Goal: Task Accomplishment & Management: Complete application form

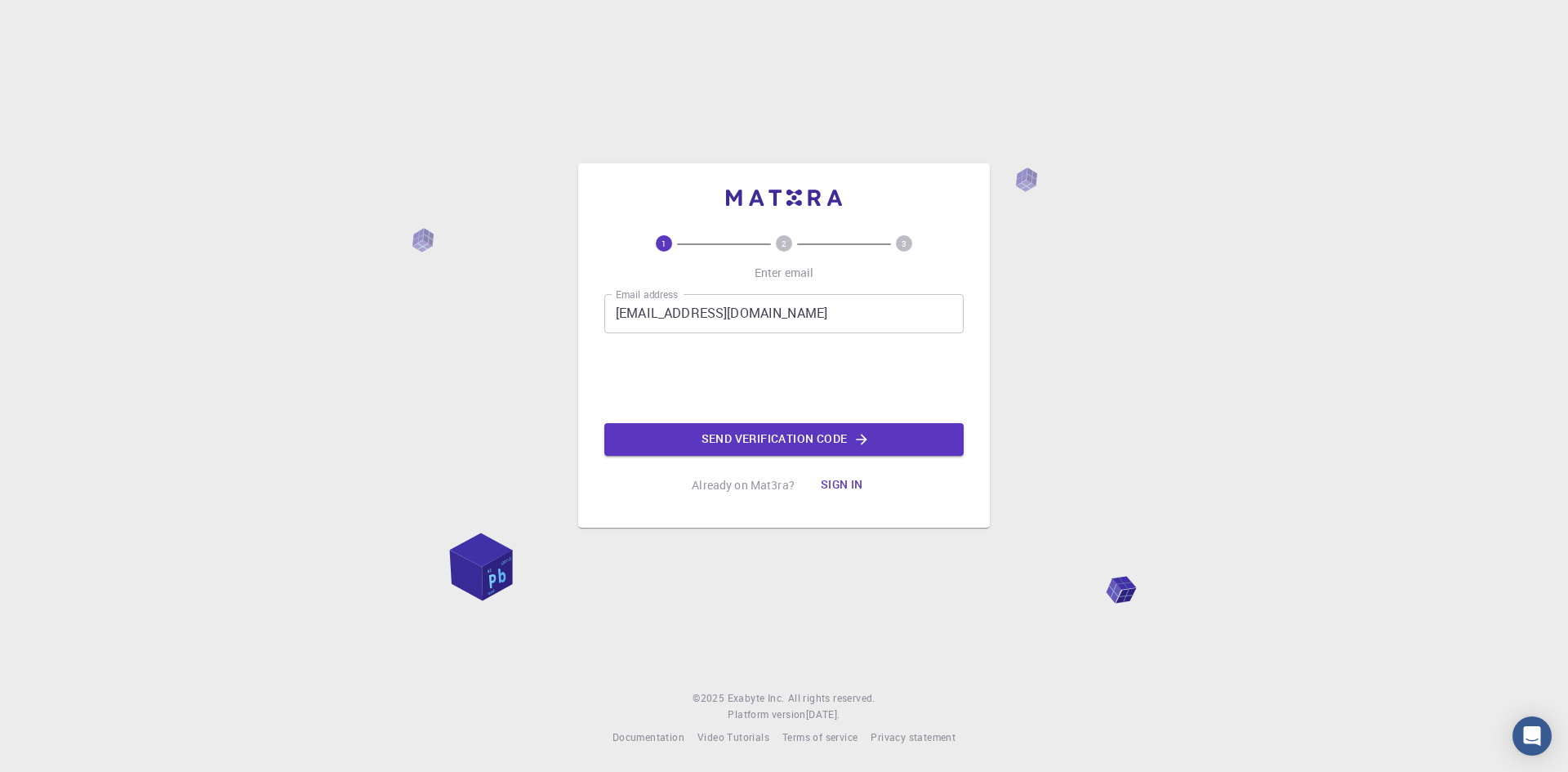
click at [794, 439] on button "Send verification code" at bounding box center [784, 439] width 360 height 33
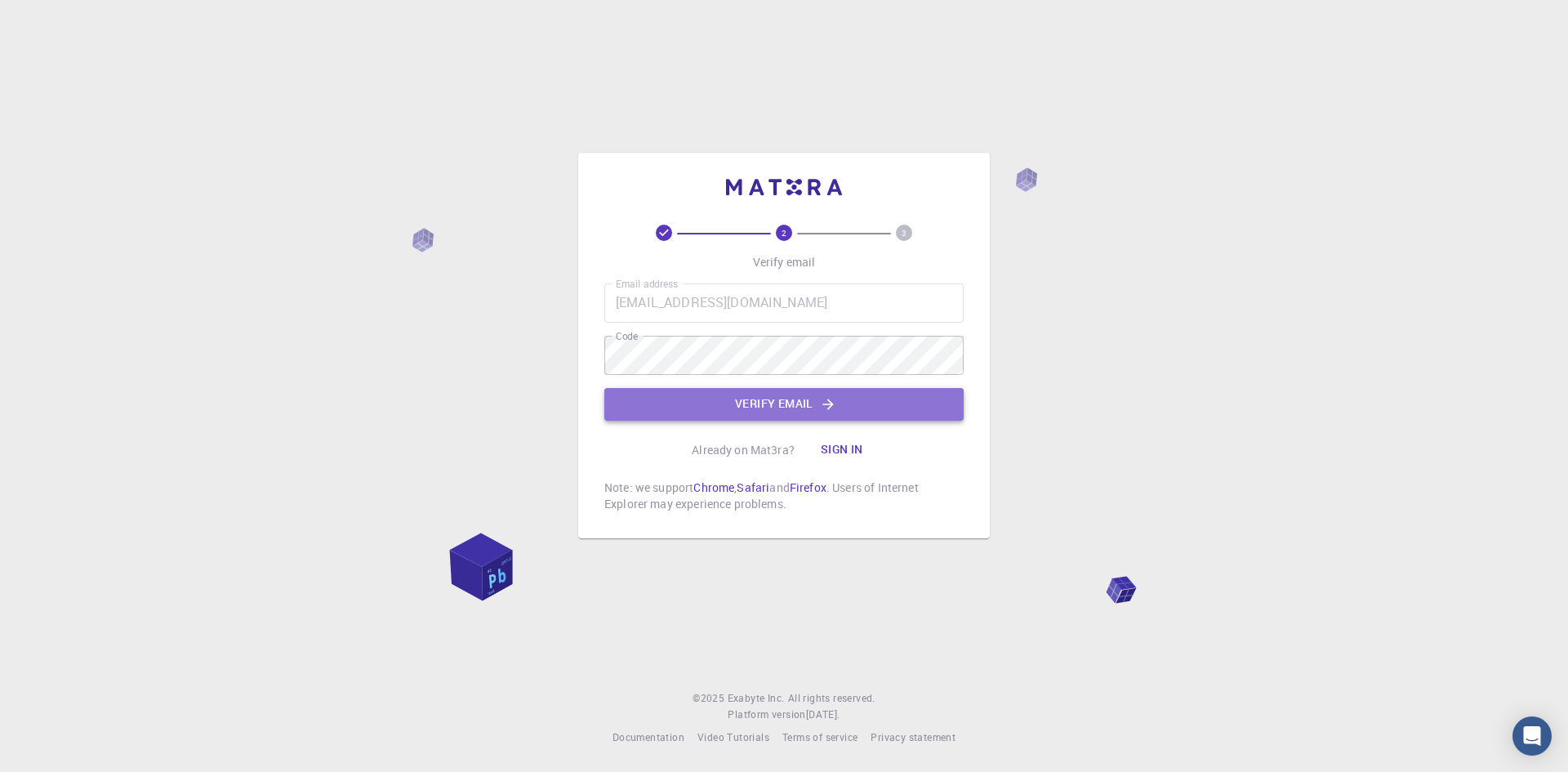
click at [905, 399] on button "Verify email" at bounding box center [784, 404] width 360 height 33
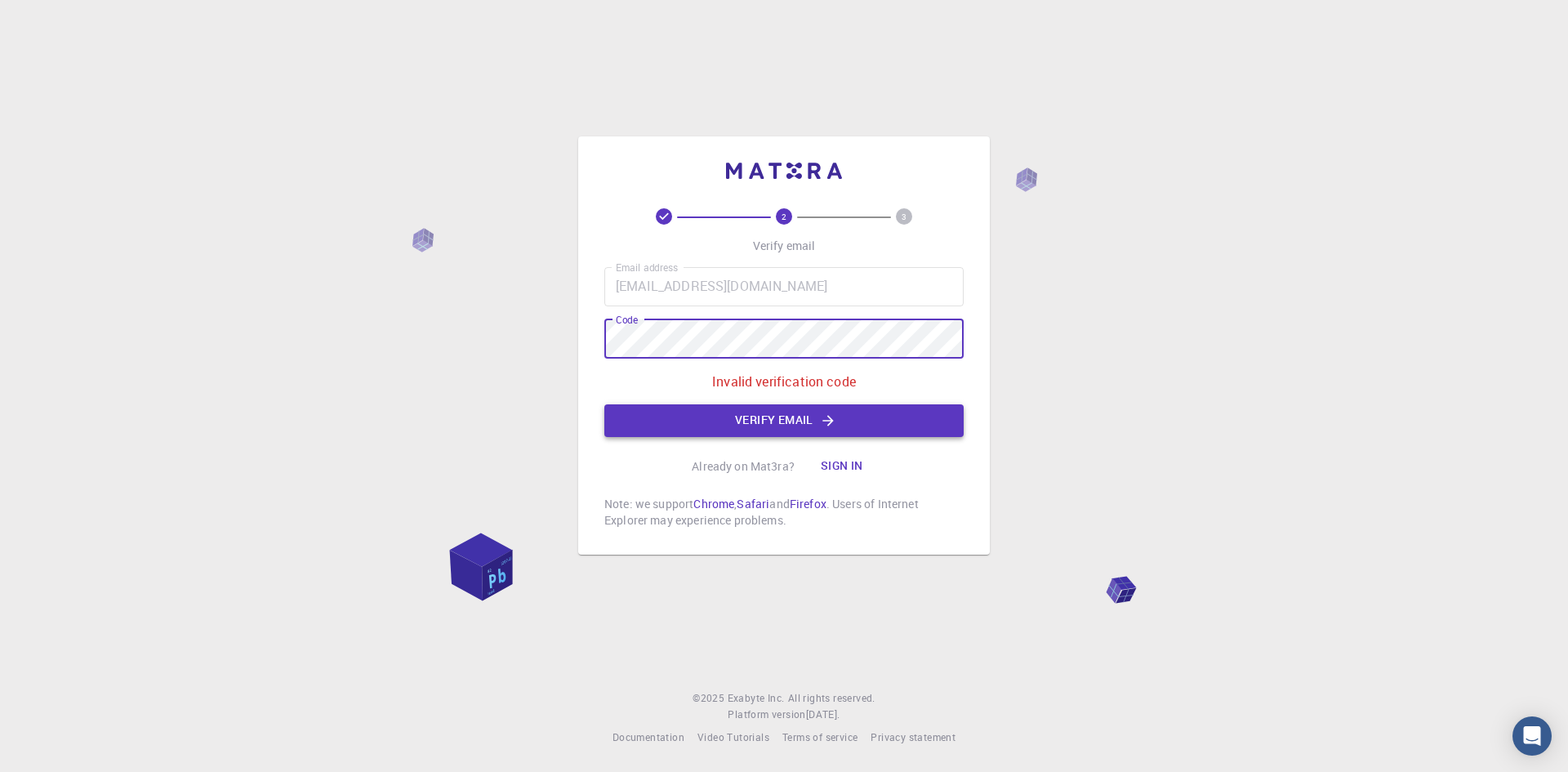
click at [931, 411] on button "Verify email" at bounding box center [784, 421] width 360 height 33
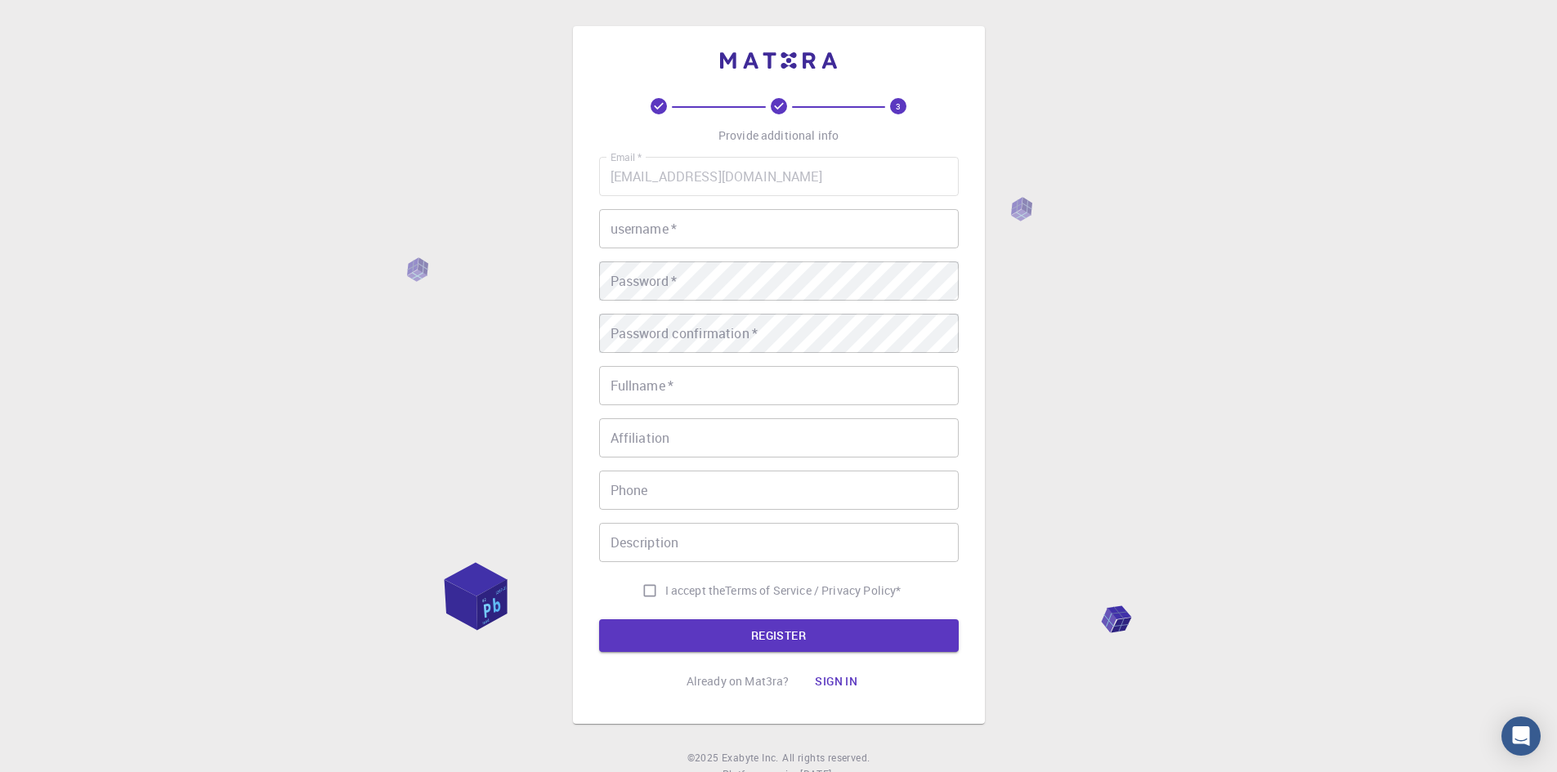
click at [726, 219] on input "username   *" at bounding box center [779, 228] width 360 height 39
type input "ali can"
type input "A"
click at [651, 231] on input "ali can" at bounding box center [779, 228] width 360 height 39
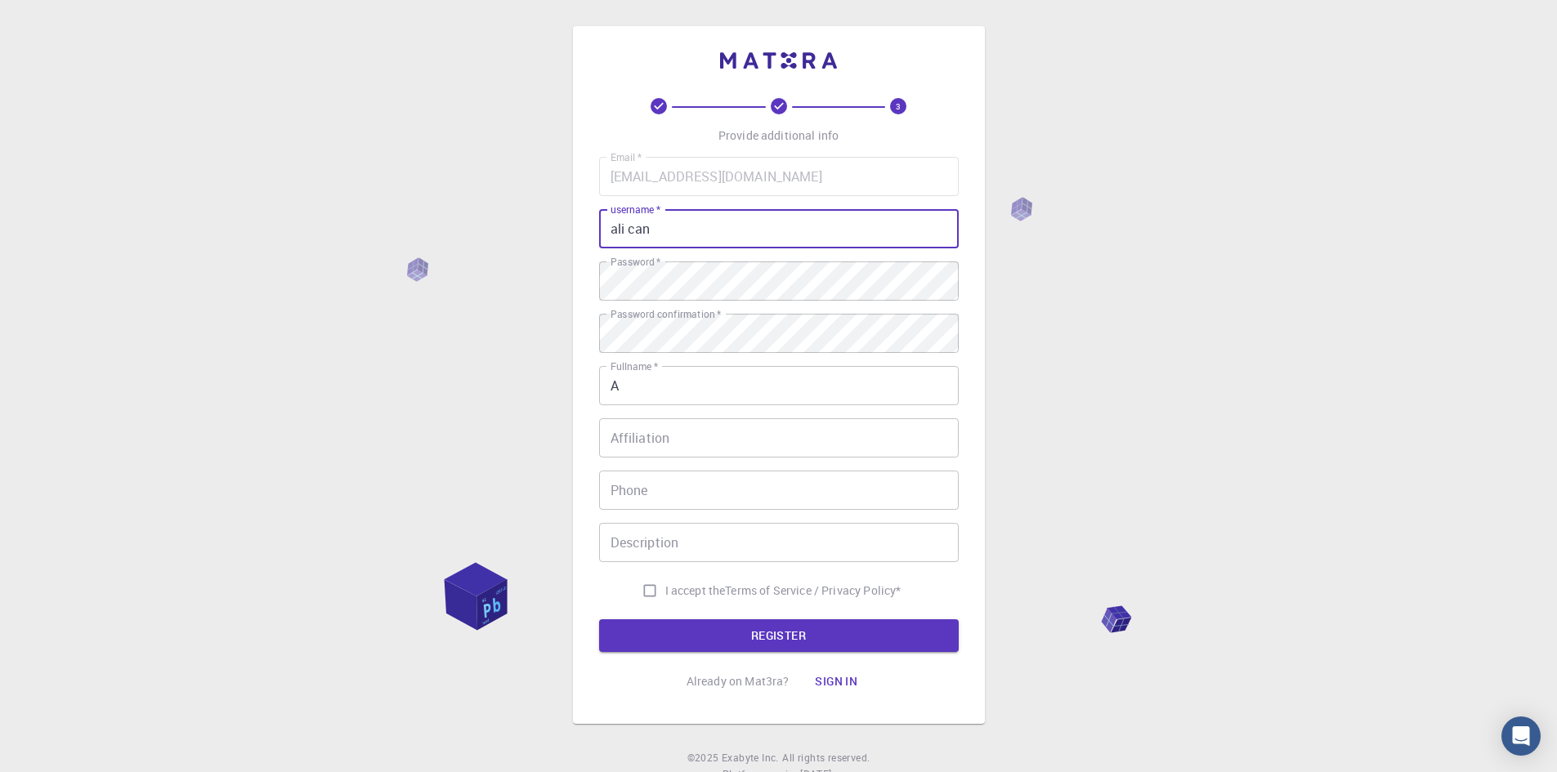
click at [651, 231] on input "ali can" at bounding box center [779, 228] width 360 height 39
type input "can"
click at [672, 369] on input "A" at bounding box center [779, 385] width 360 height 39
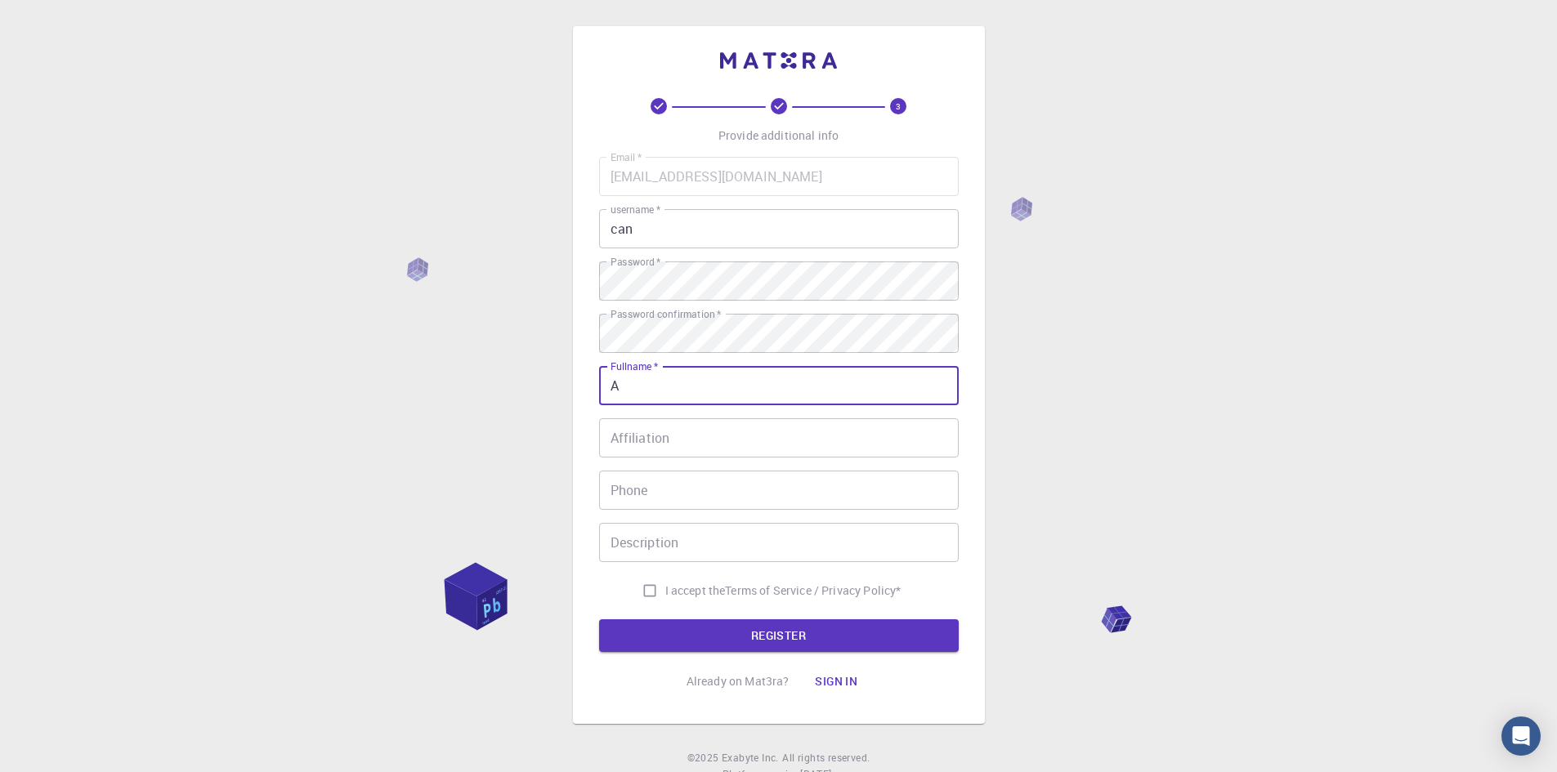
type input "ali can aşkın"
type input "05070316103"
click at [700, 435] on input "Affiliation" at bounding box center [779, 437] width 360 height 39
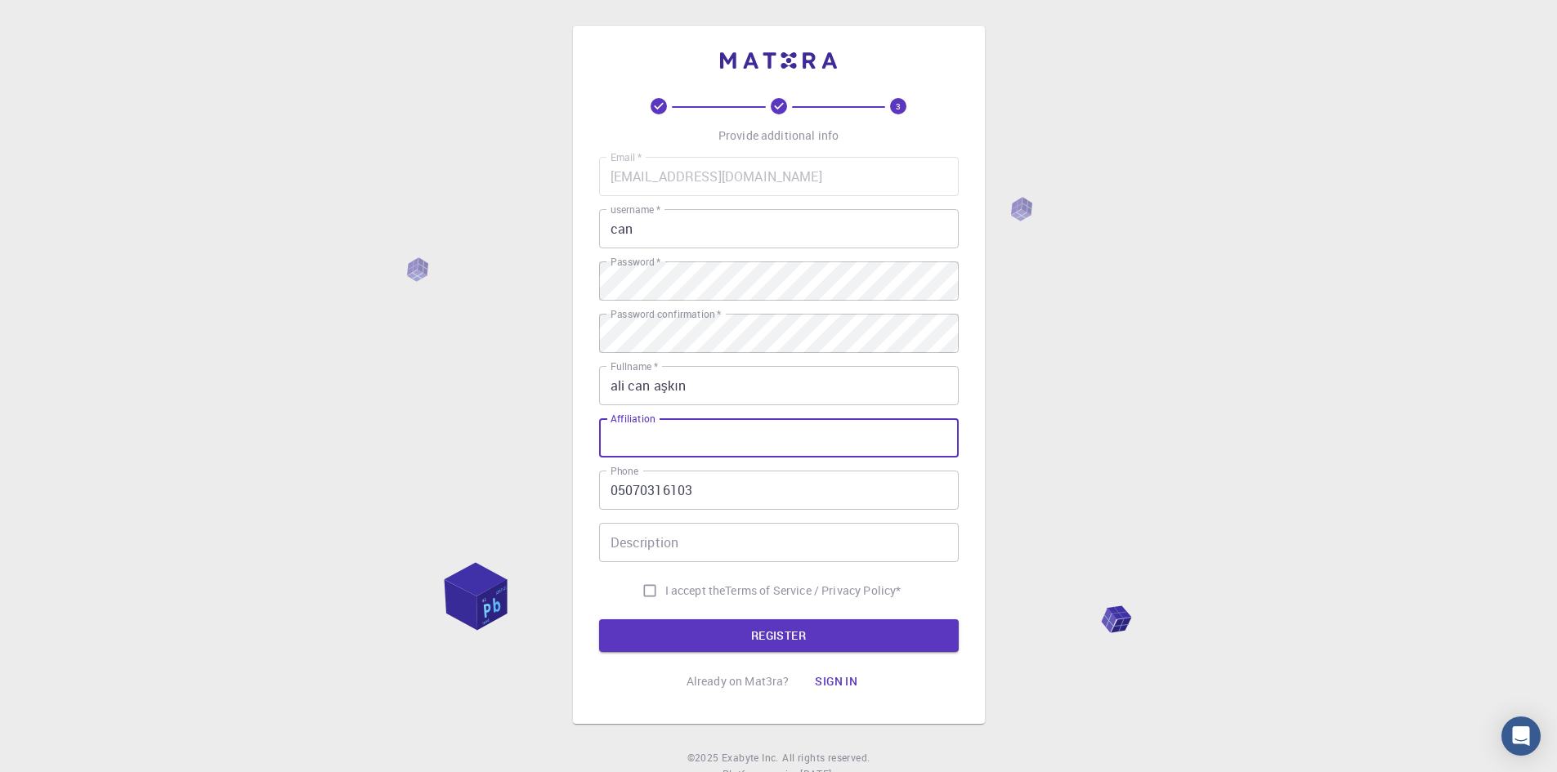
type input "project manager"
click at [702, 545] on input "Description" at bounding box center [779, 542] width 360 height 39
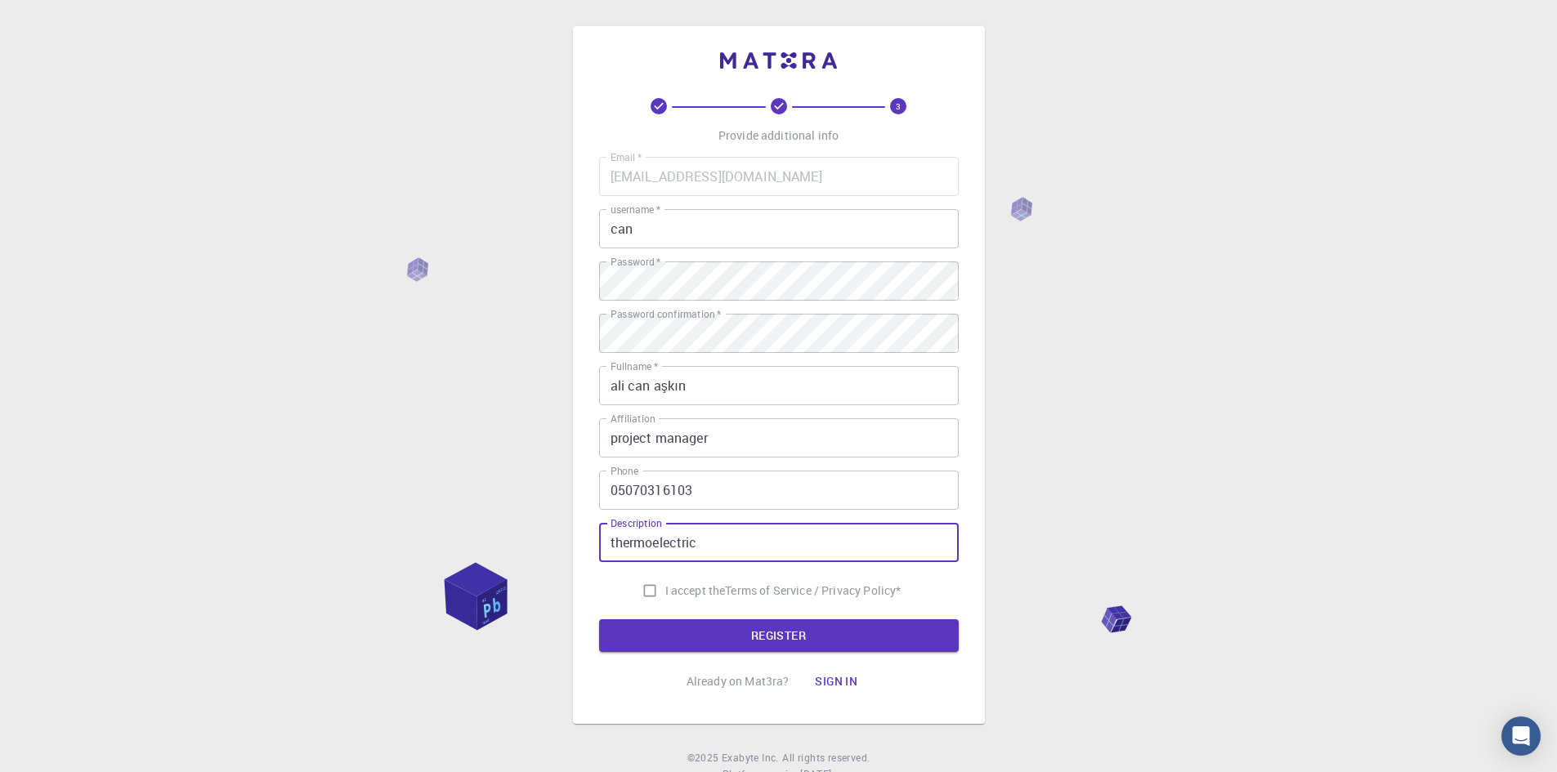
type input "thermoelectric"
click at [701, 478] on input "05070316103" at bounding box center [779, 490] width 360 height 39
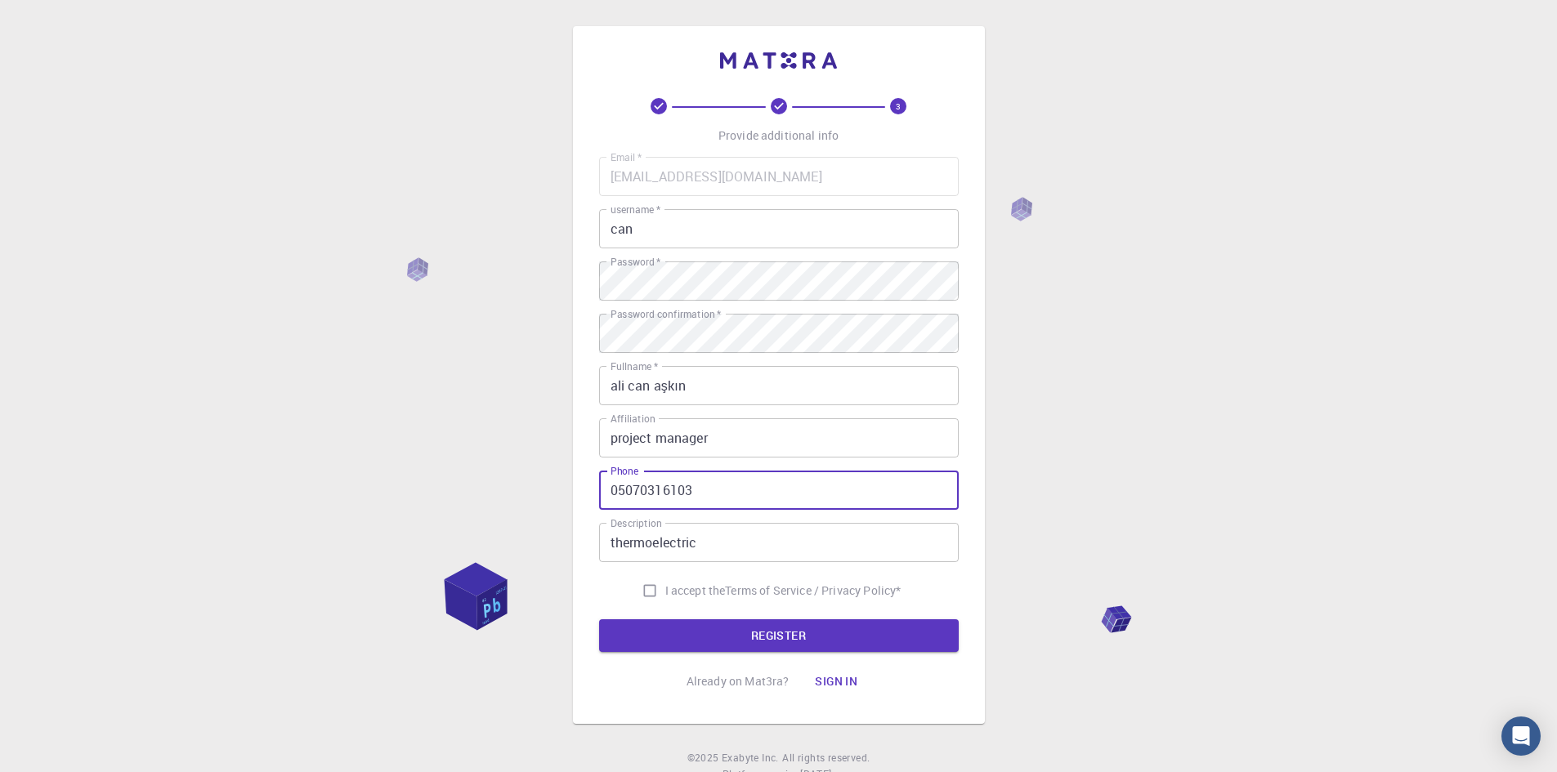
click at [701, 478] on input "05070316103" at bounding box center [779, 490] width 360 height 39
type input "05521883362"
click at [645, 591] on input "I accept the Terms of Service / Privacy Policy *" at bounding box center [649, 590] width 31 height 31
checkbox input "true"
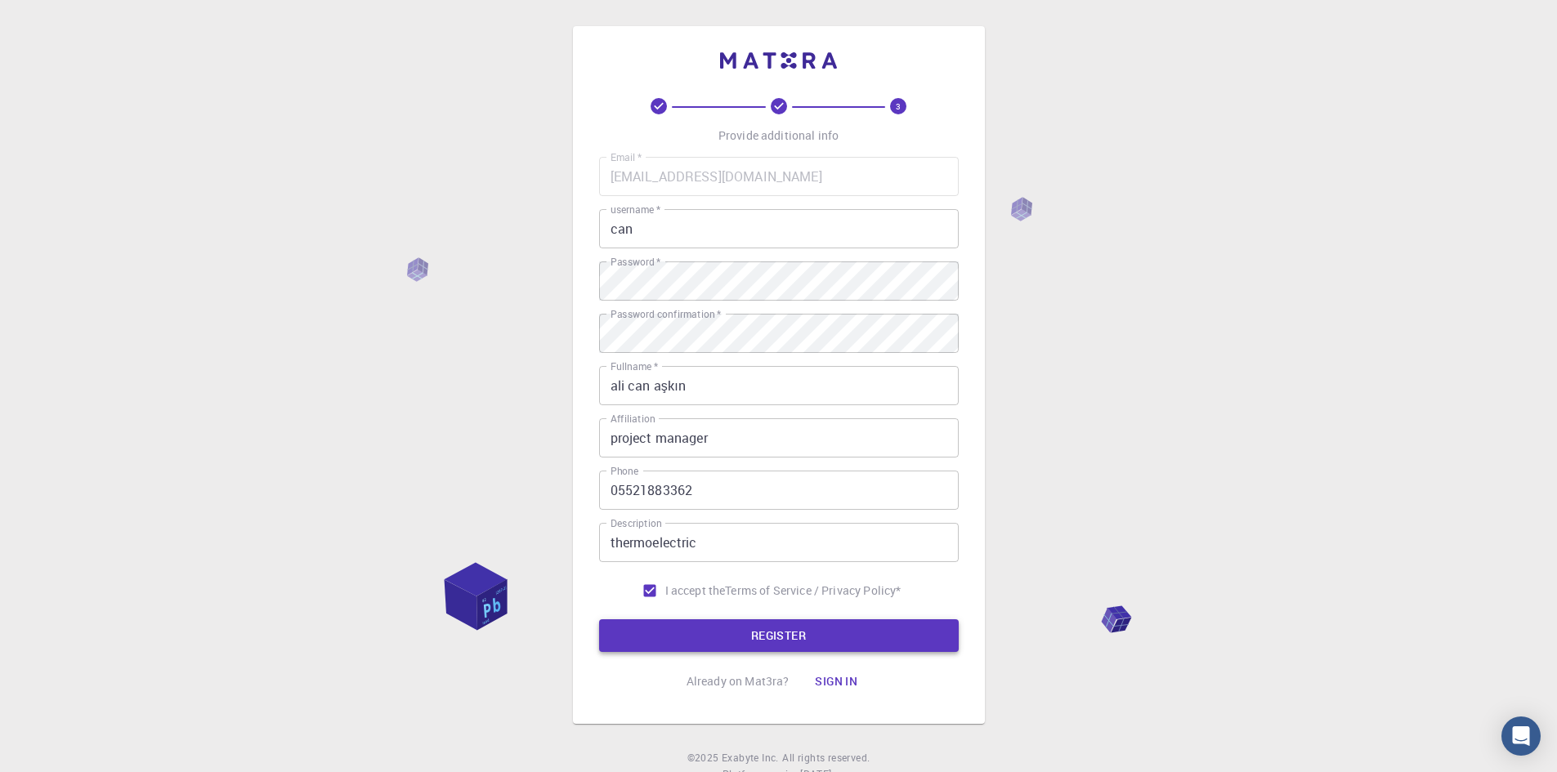
click at [839, 639] on button "REGISTER" at bounding box center [779, 636] width 360 height 33
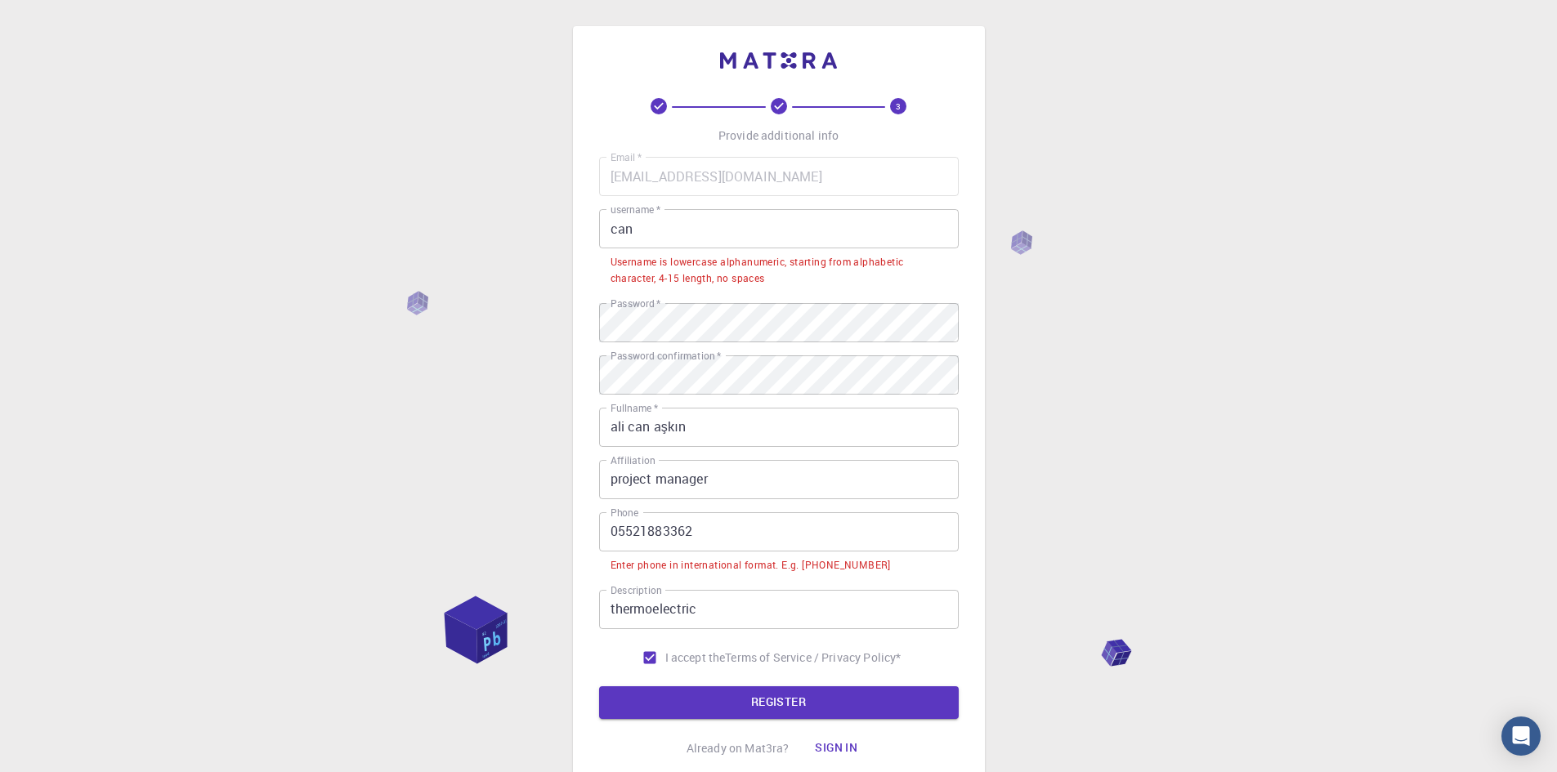
click at [664, 222] on input "can" at bounding box center [779, 228] width 360 height 39
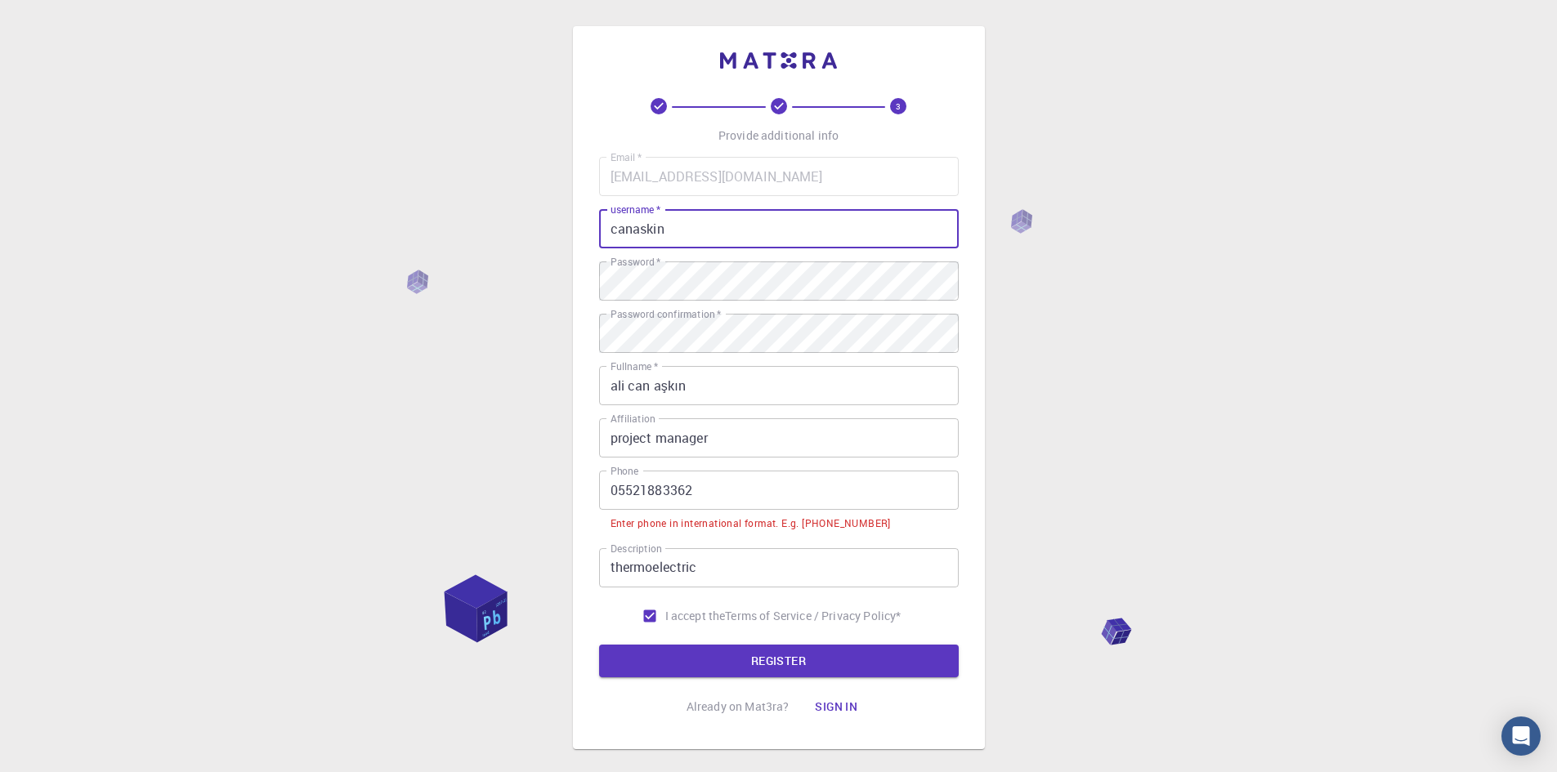
type input "canaskin"
click at [611, 485] on input "05521883362" at bounding box center [779, 490] width 360 height 39
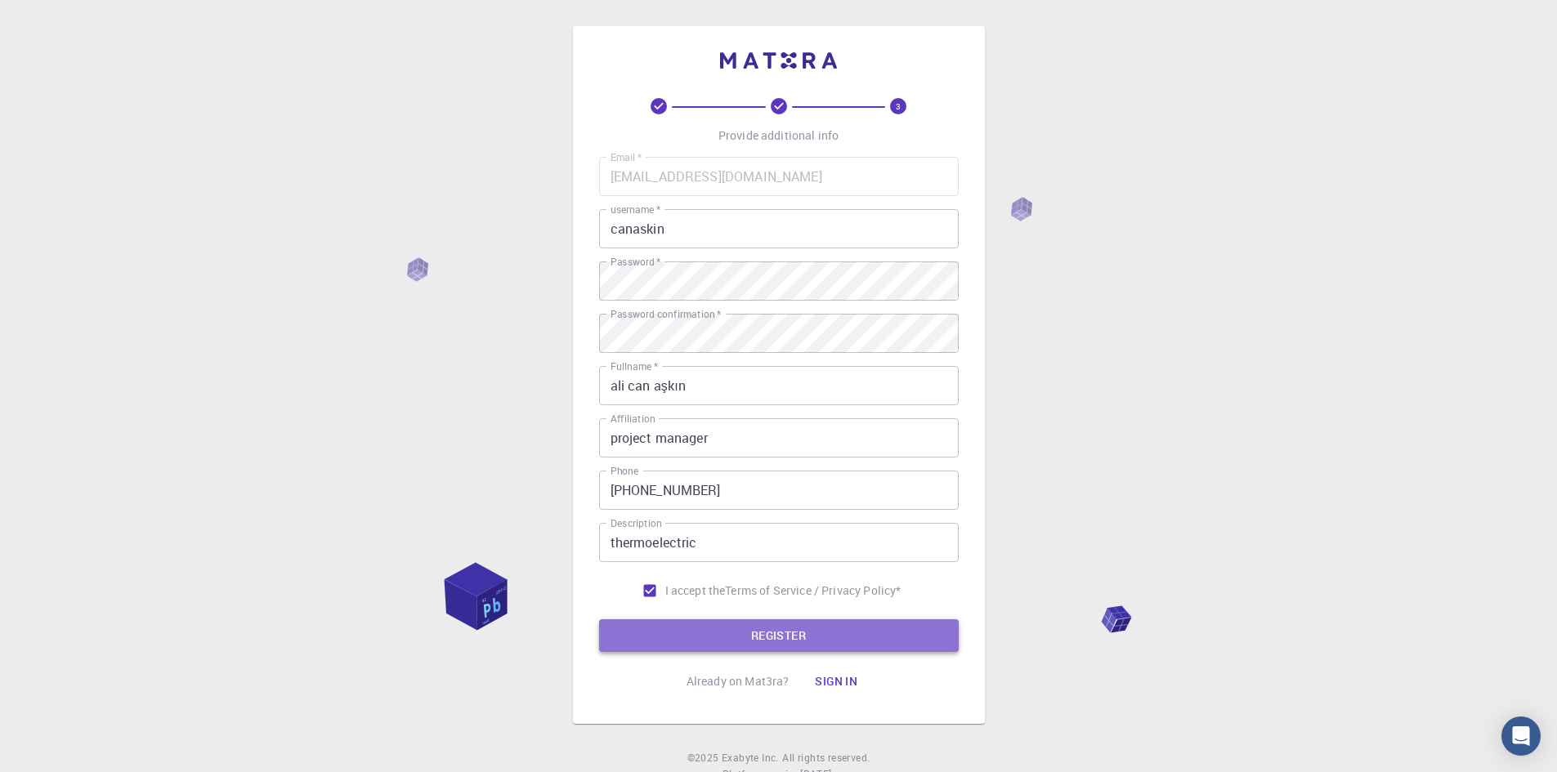
click at [845, 637] on button "REGISTER" at bounding box center [779, 636] width 360 height 33
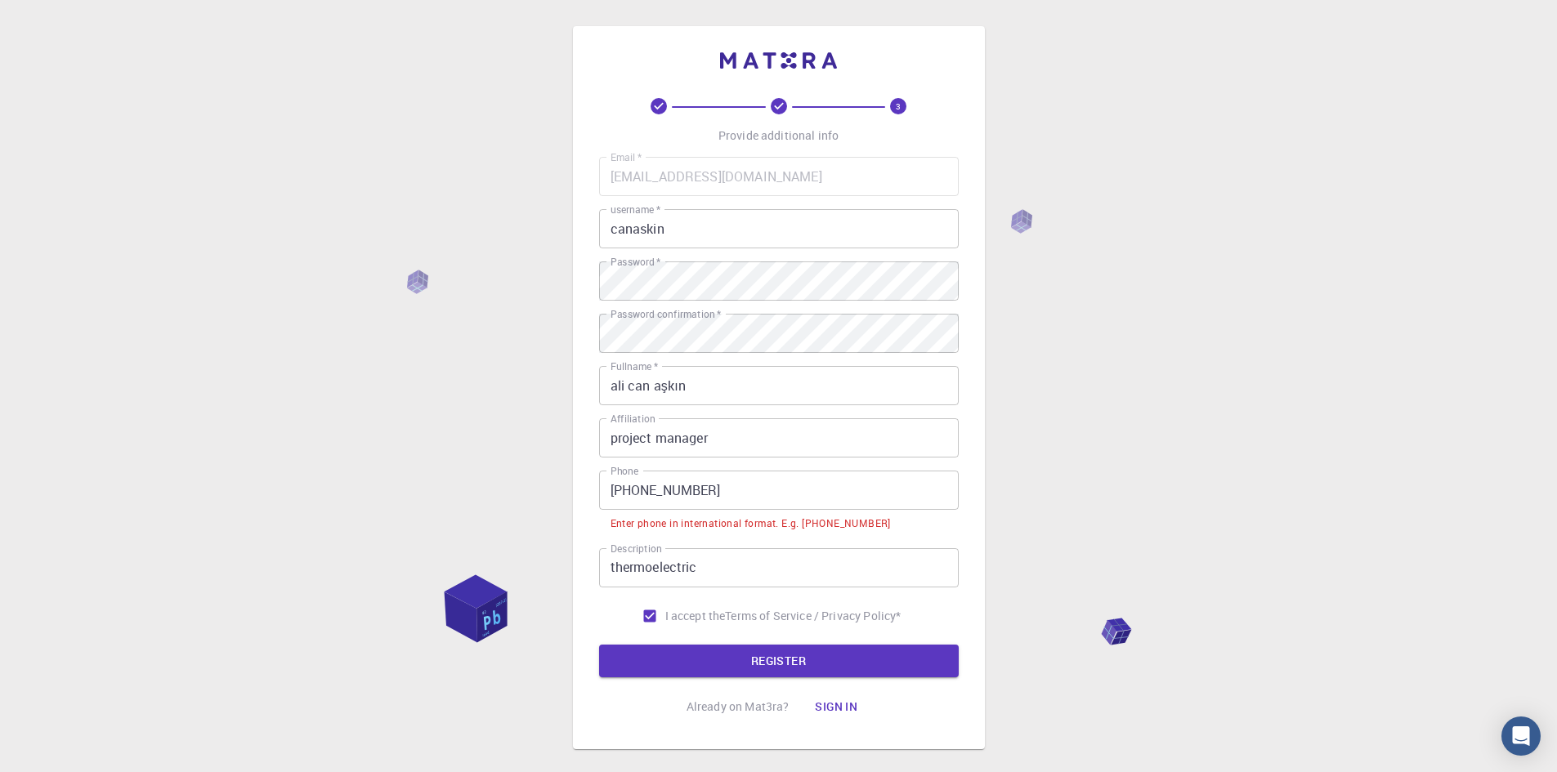
click at [637, 492] on input "[PHONE_NUMBER]" at bounding box center [779, 490] width 360 height 39
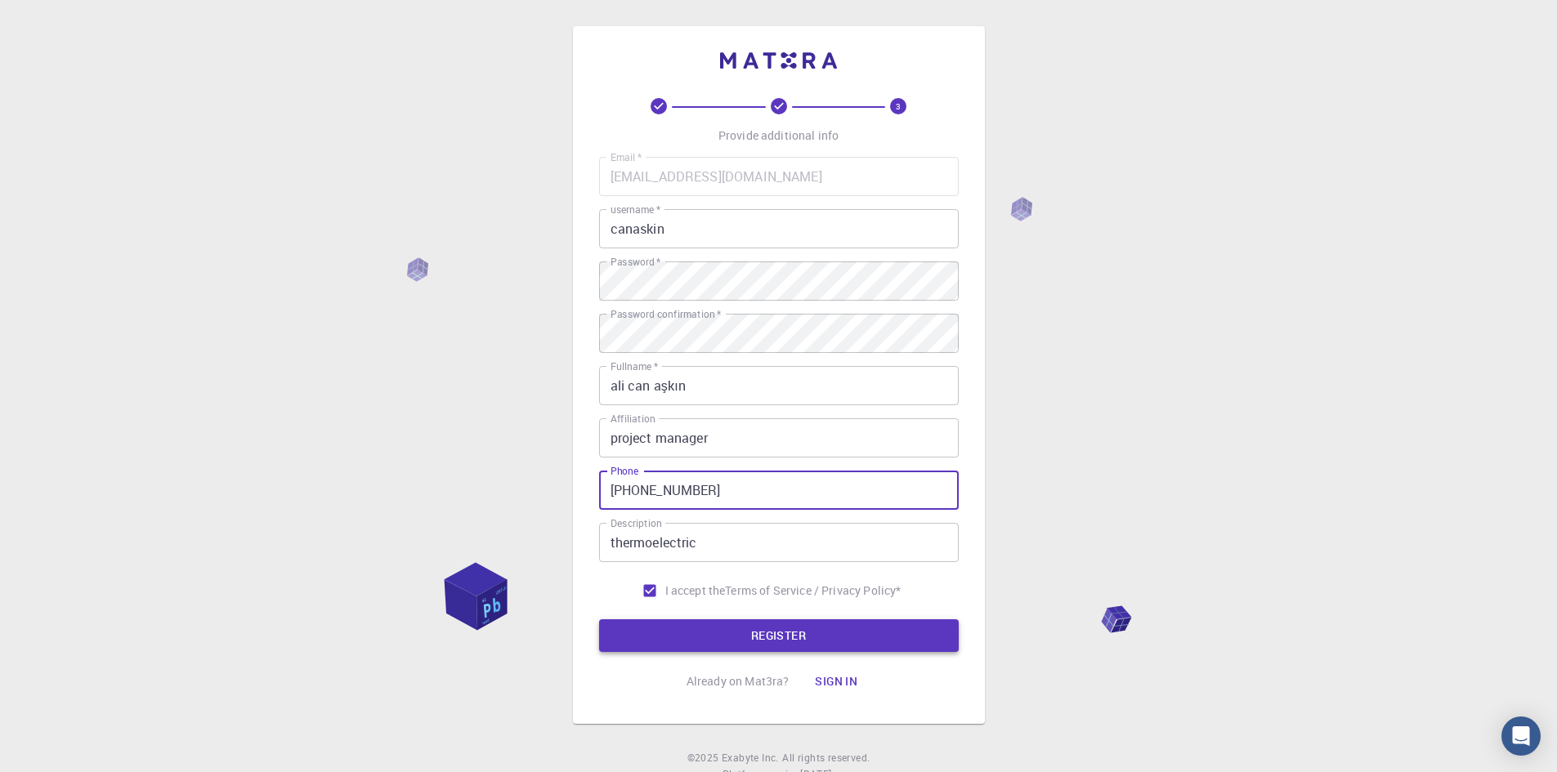
type input "[PHONE_NUMBER]"
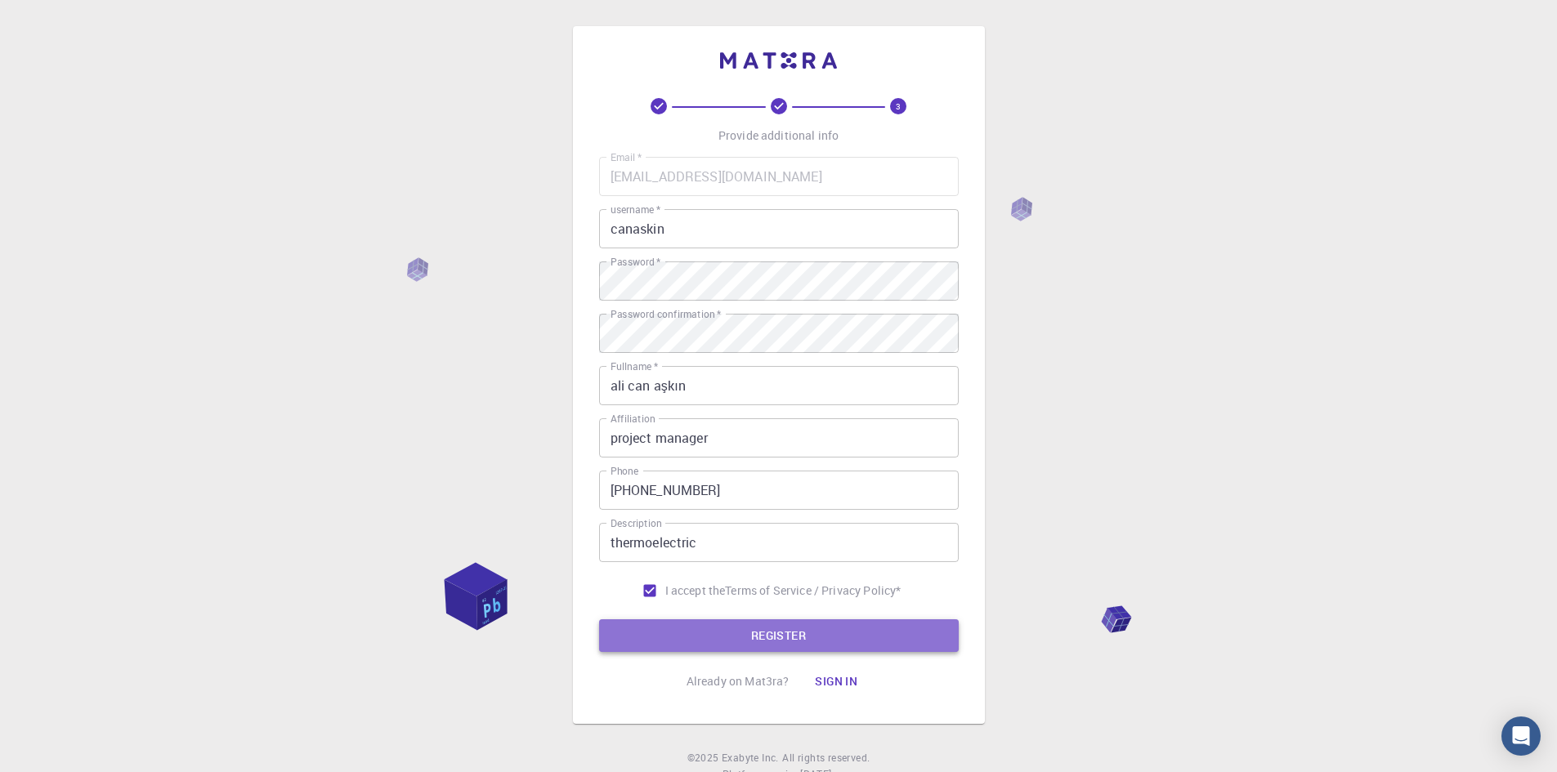
click at [790, 626] on button "REGISTER" at bounding box center [779, 636] width 360 height 33
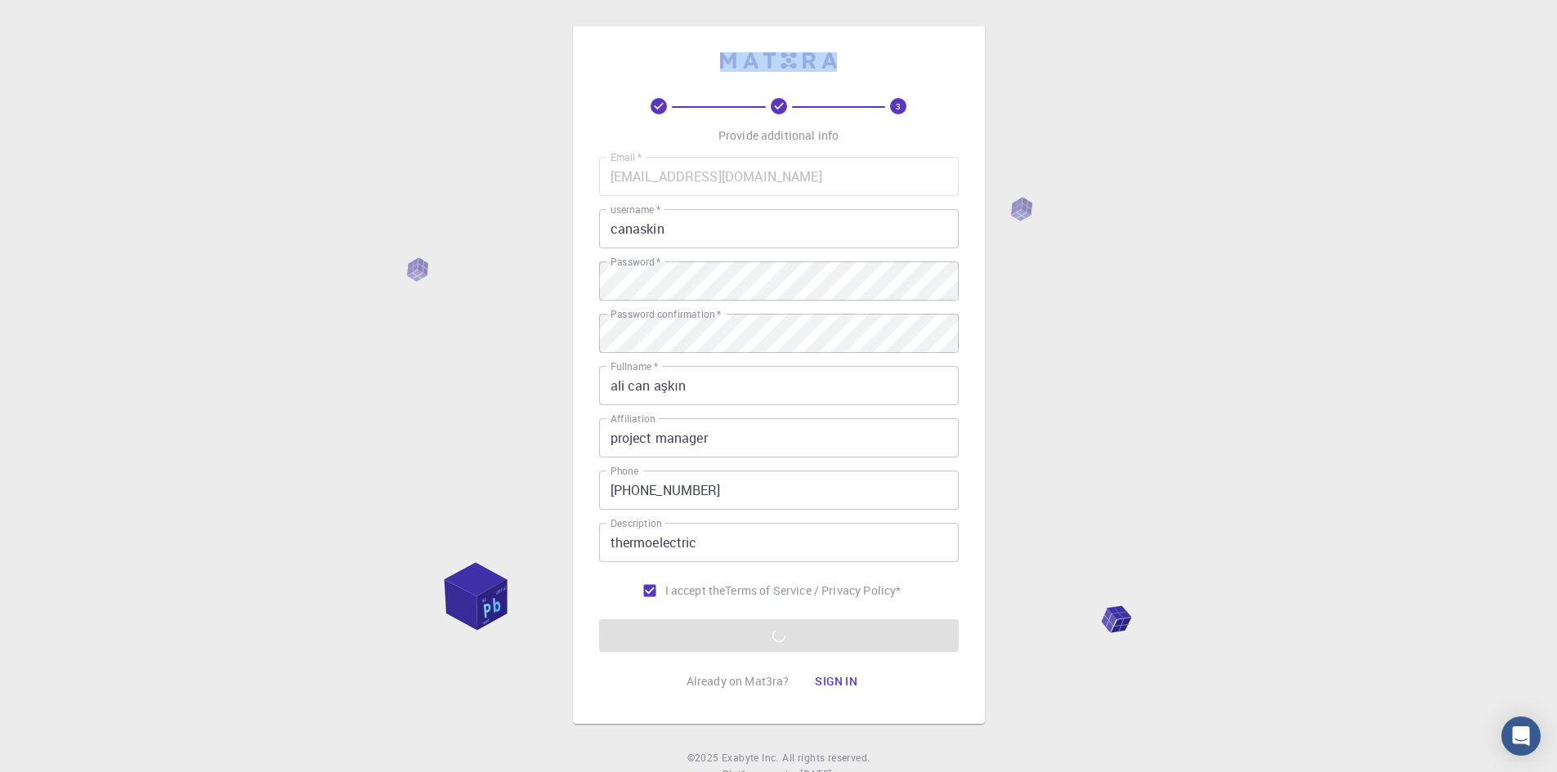
drag, startPoint x: 705, startPoint y: 63, endPoint x: 880, endPoint y: 69, distance: 175.0
click at [880, 69] on div "3 Provide additional info Email   * [EMAIL_ADDRESS][DOMAIN_NAME] Email   * user…" at bounding box center [779, 375] width 360 height 646
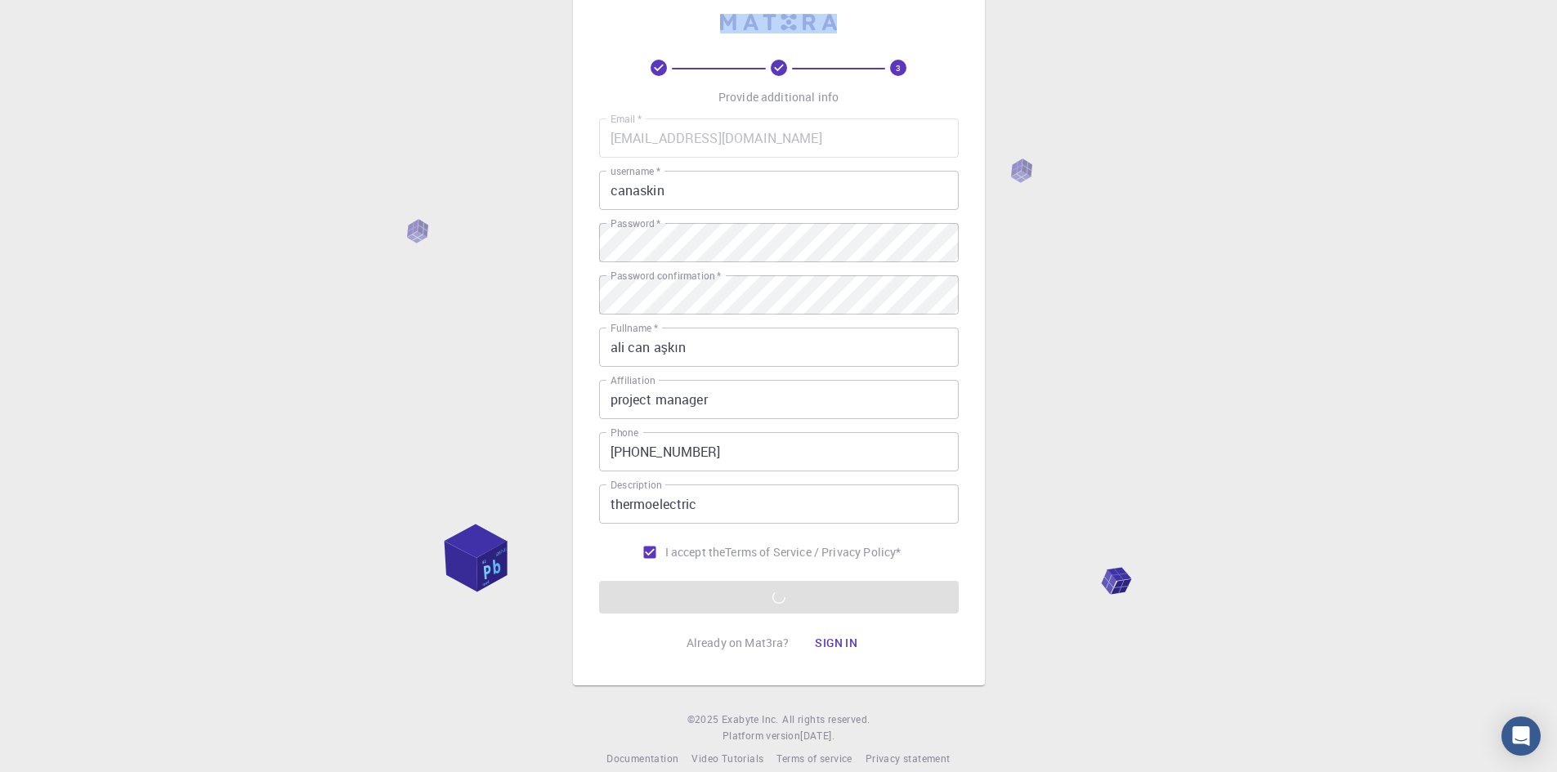
scroll to position [60, 0]
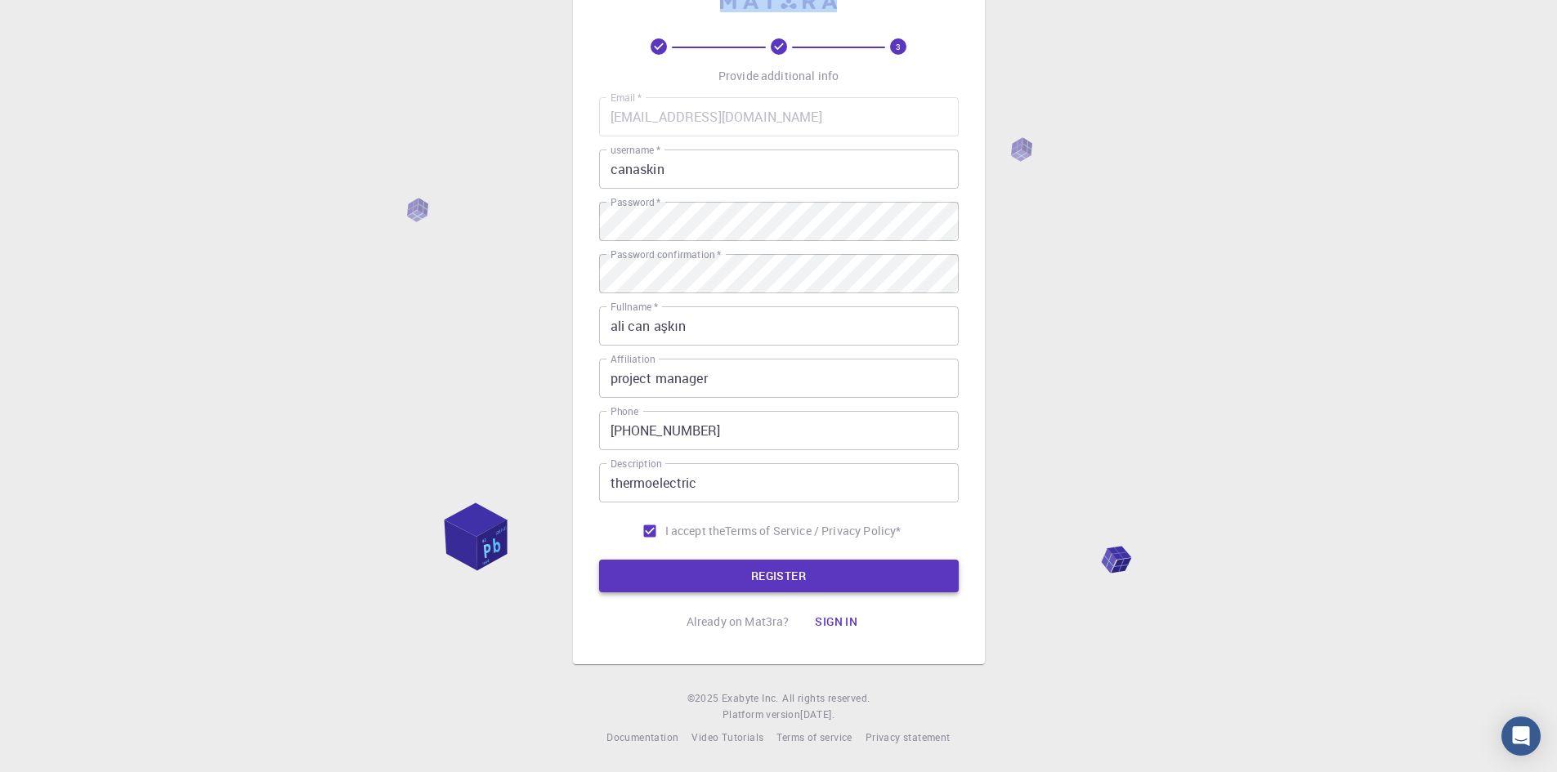
click at [830, 589] on button "REGISTER" at bounding box center [779, 576] width 360 height 33
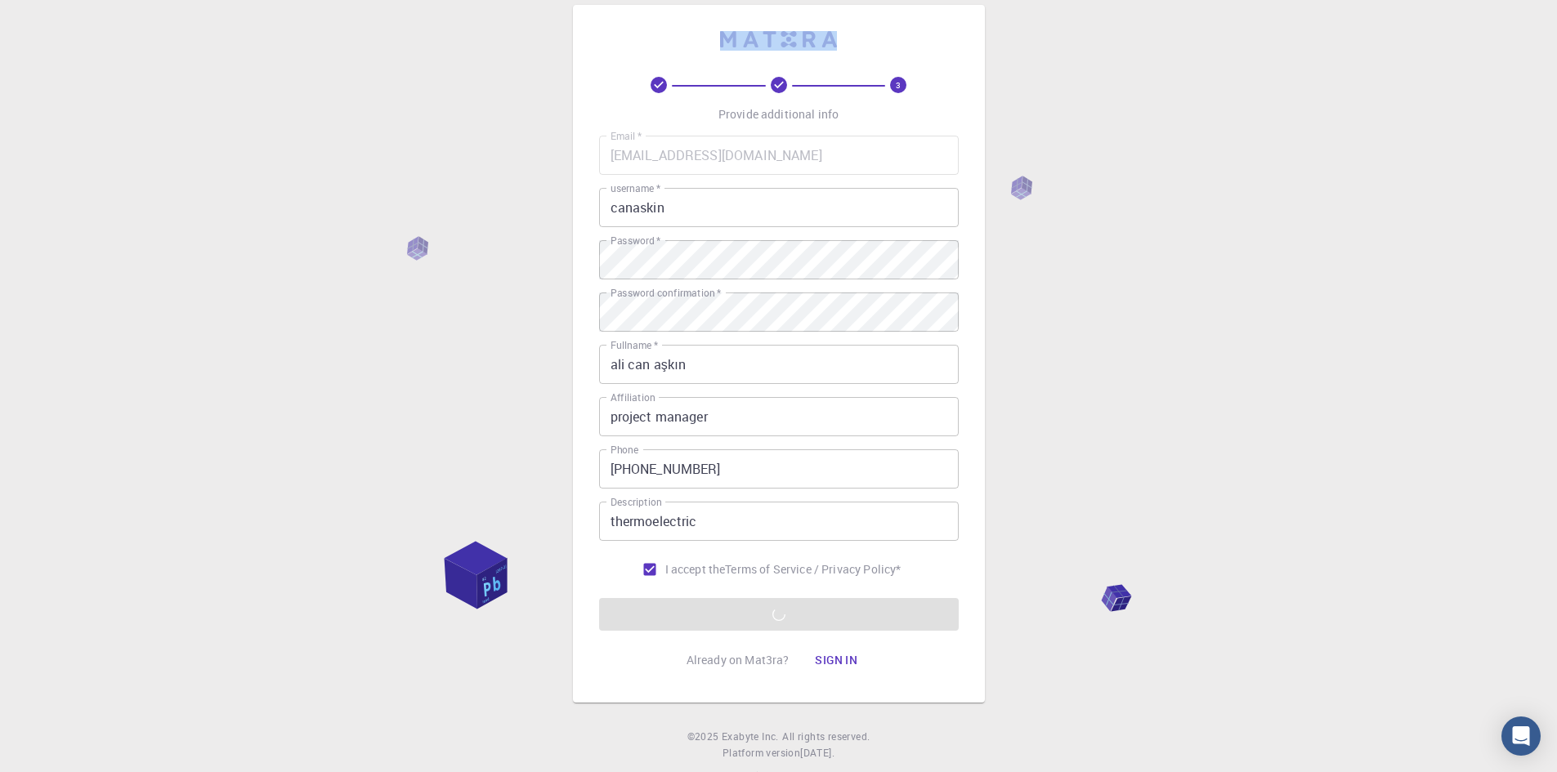
scroll to position [0, 0]
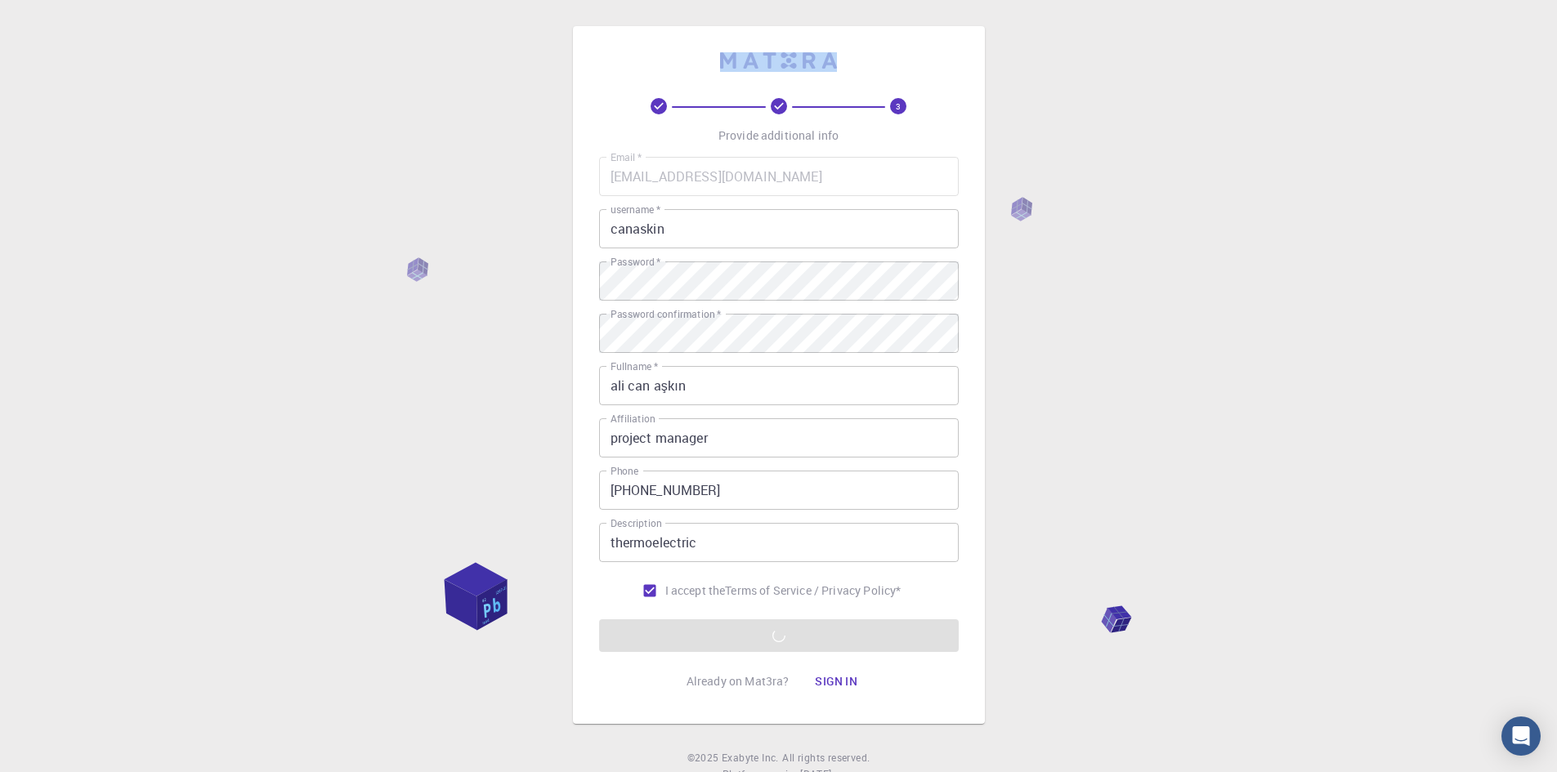
click at [1255, 84] on div "3 Provide additional info Email   * [EMAIL_ADDRESS][DOMAIN_NAME] Email   * user…" at bounding box center [778, 416] width 1557 height 832
